Goal: Find specific page/section: Find specific page/section

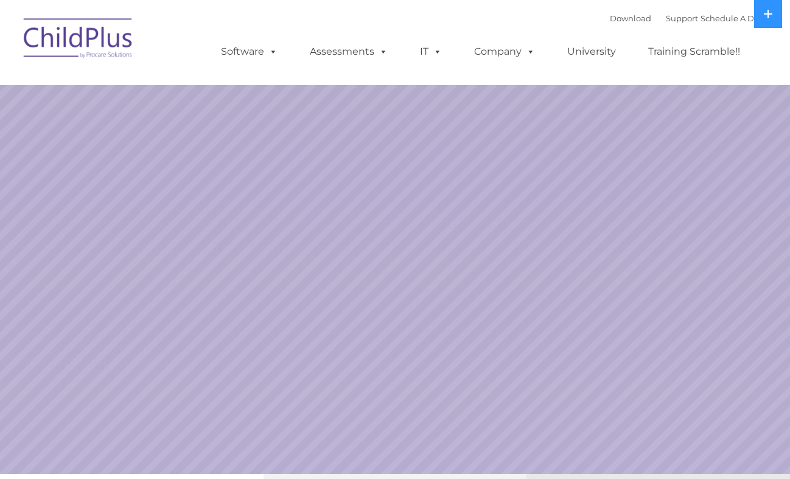
select select "MEDIUM"
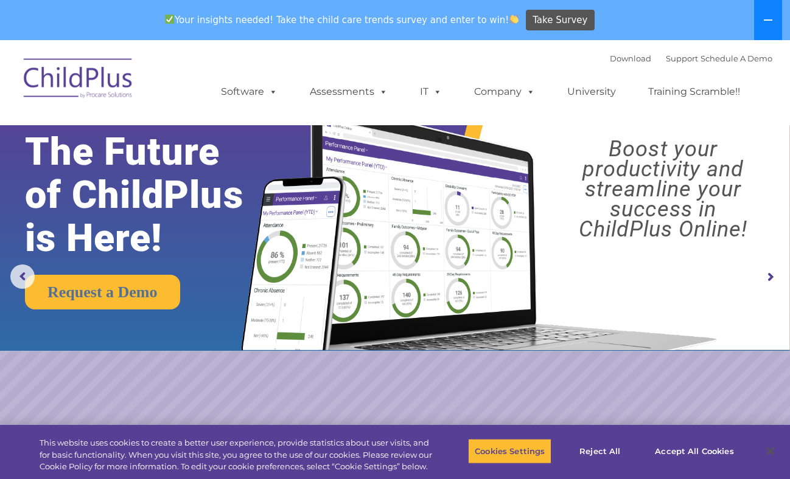
click at [769, 23] on icon at bounding box center [768, 20] width 10 height 10
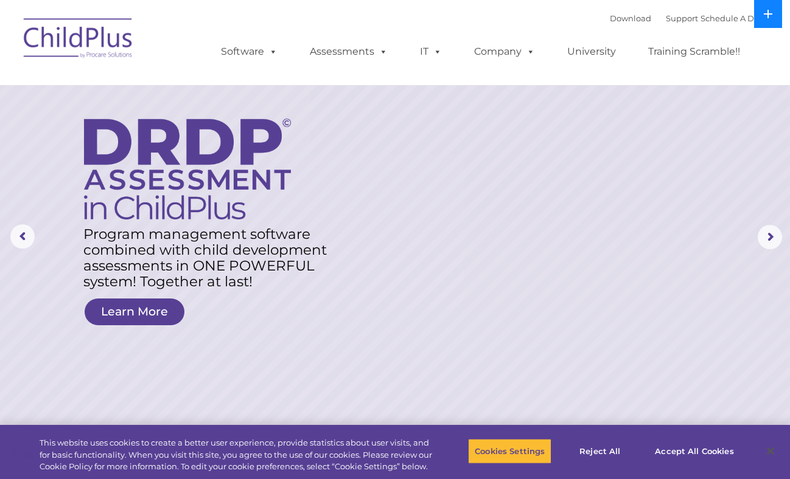
click at [770, 19] on button at bounding box center [768, 14] width 28 height 28
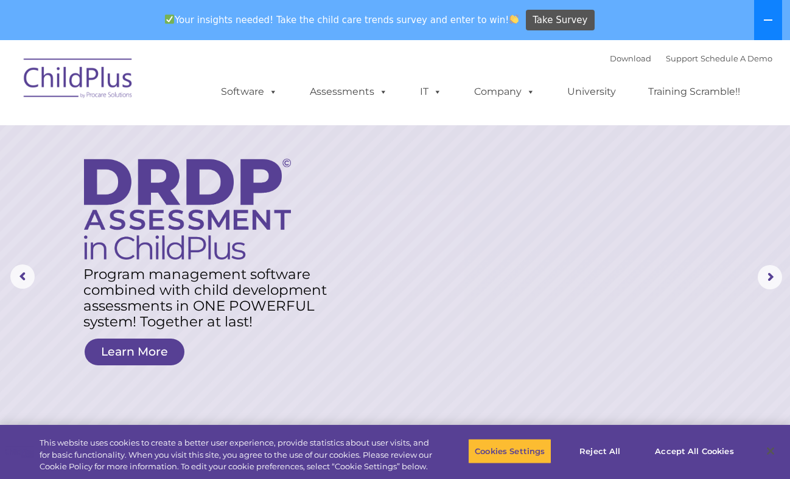
click at [770, 19] on icon at bounding box center [767, 19] width 9 height 1
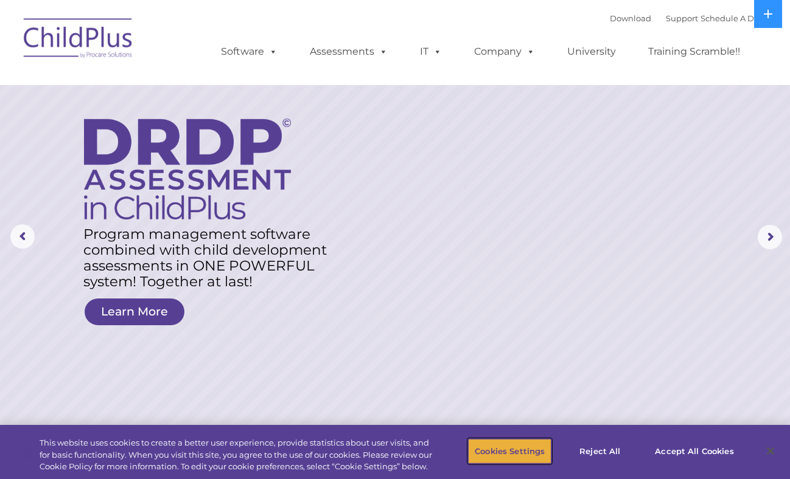
click at [521, 446] on button "Cookies Settings" at bounding box center [509, 452] width 83 height 26
